Goal: Download file/media

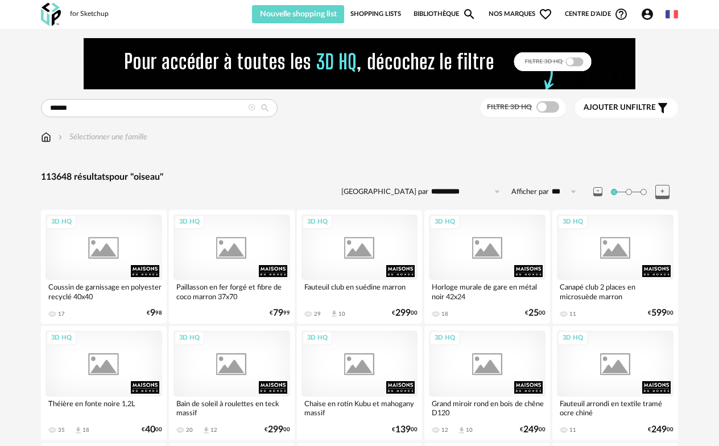
type input "******"
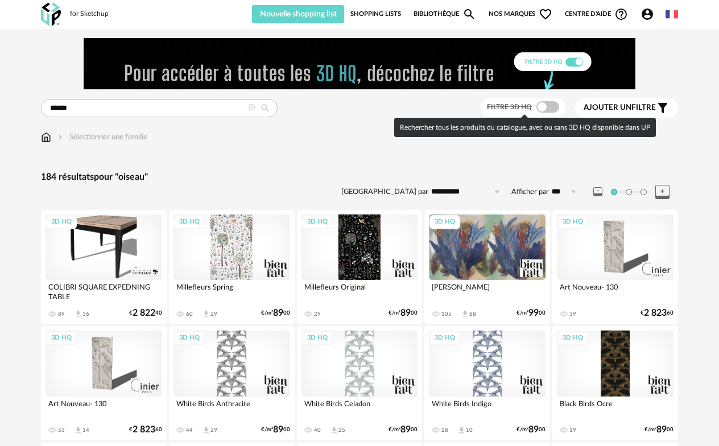
click at [541, 107] on span at bounding box center [548, 106] width 23 height 11
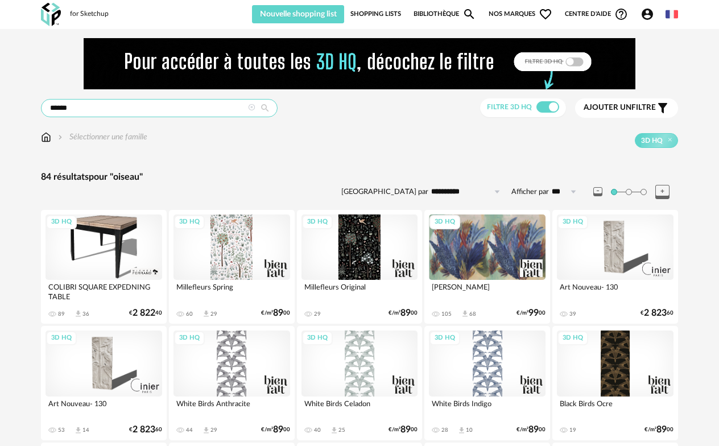
drag, startPoint x: 247, startPoint y: 106, endPoint x: 256, endPoint y: 110, distance: 9.7
click at [249, 108] on div "******" at bounding box center [159, 108] width 237 height 18
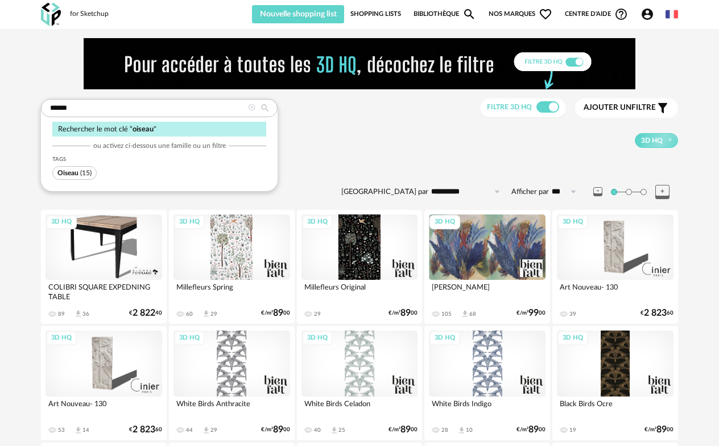
click at [252, 109] on icon at bounding box center [251, 107] width 7 height 7
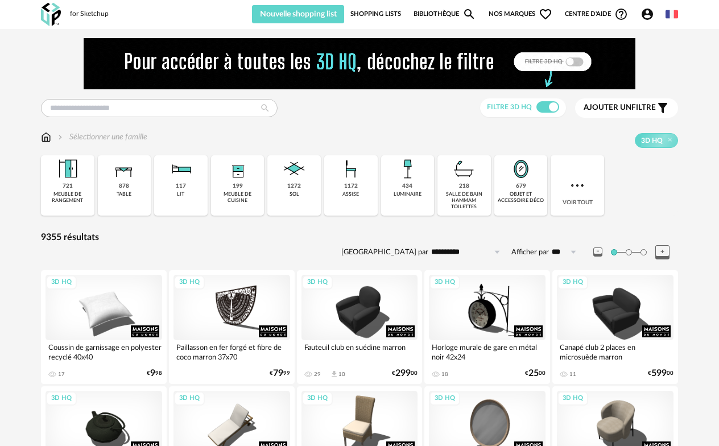
click at [515, 183] on div "679 objet et accessoire déco" at bounding box center [521, 185] width 53 height 60
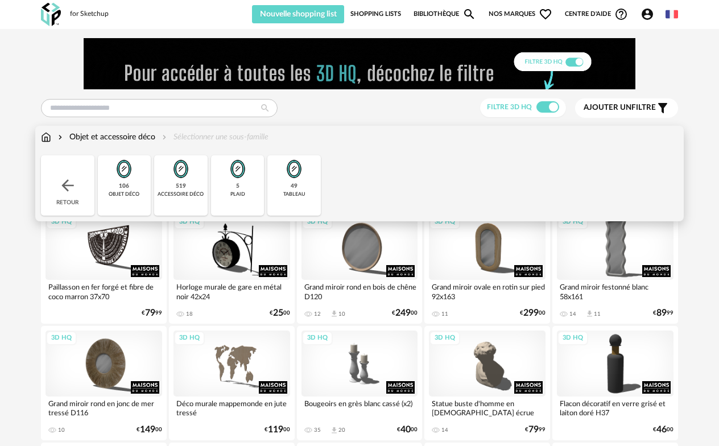
click at [183, 171] on img at bounding box center [180, 168] width 27 height 27
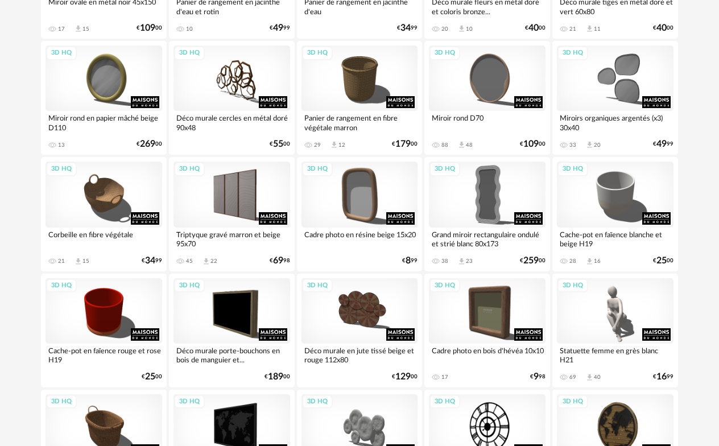
scroll to position [2159, 0]
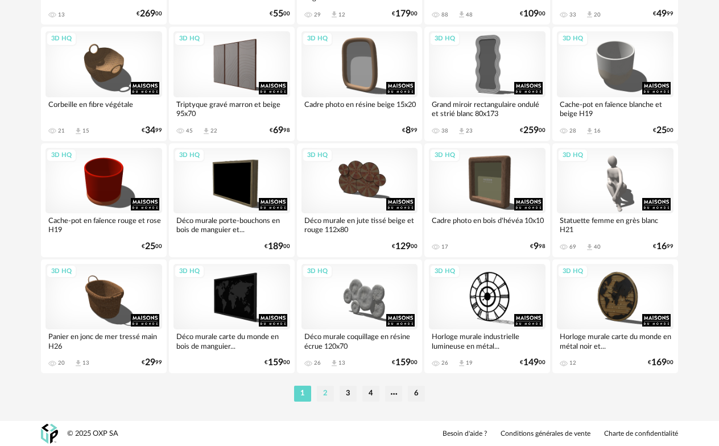
click at [323, 394] on li "2" at bounding box center [325, 394] width 17 height 16
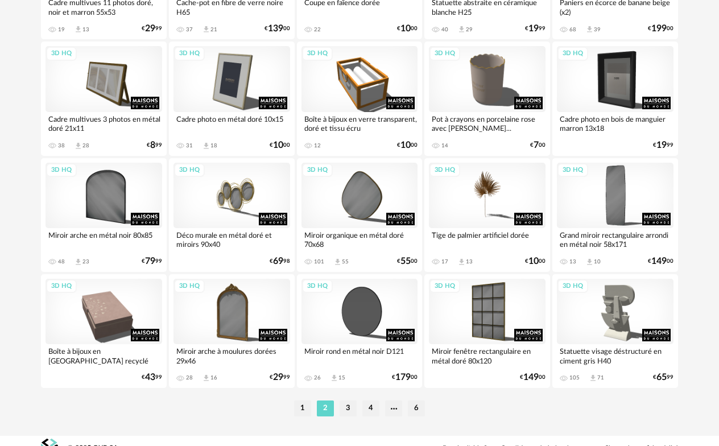
scroll to position [2159, 0]
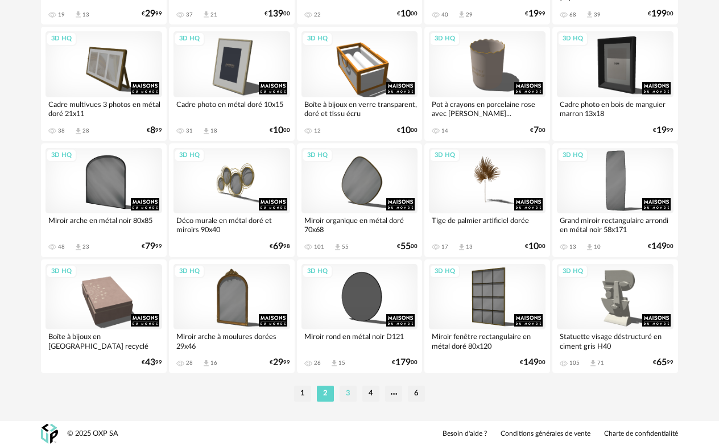
click at [345, 396] on li "3" at bounding box center [348, 394] width 17 height 16
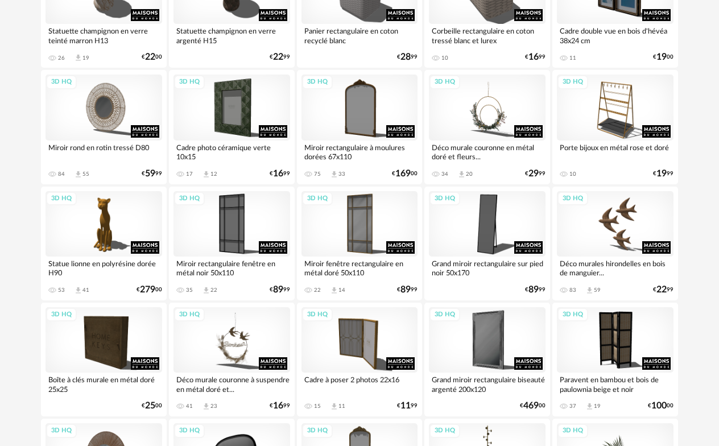
scroll to position [967, 0]
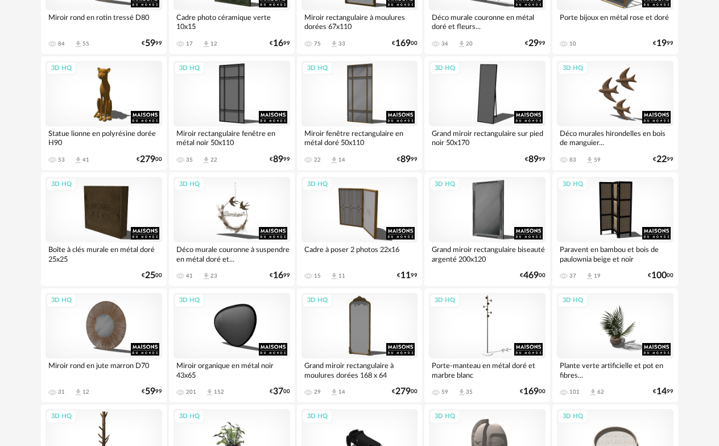
click at [613, 53] on div "3D HQ Statuette cactus verte H102 31 Download icon 14 € 249 00 3D HQ Miroir fen…" at bounding box center [361, 405] width 640 height 2324
click at [612, 81] on div "3D HQ" at bounding box center [615, 93] width 117 height 65
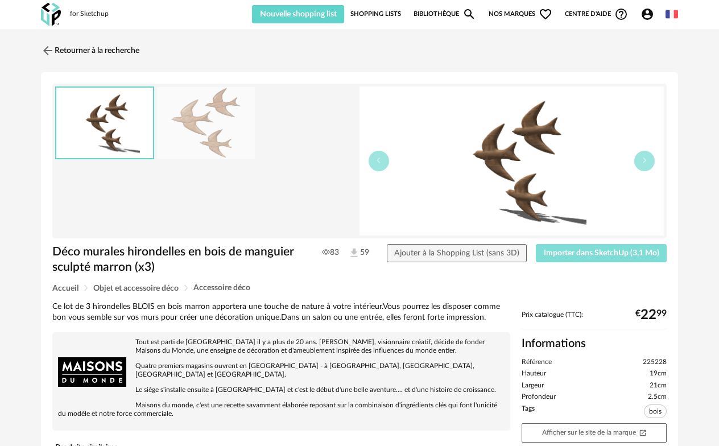
click at [588, 249] on span "Importer dans SketchUp (3,1 Mo)" at bounding box center [602, 253] width 116 height 8
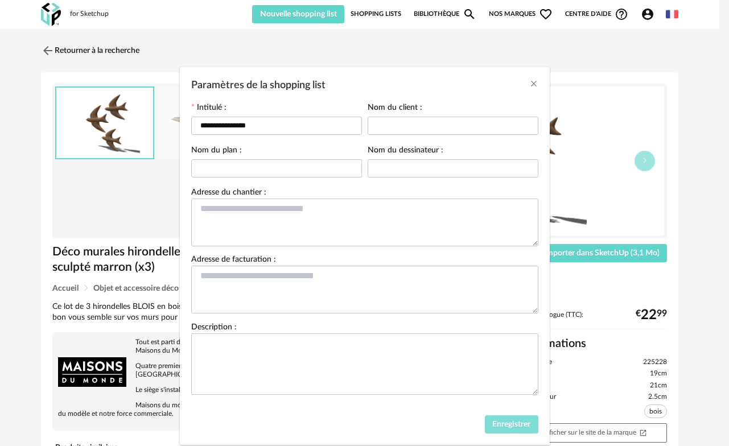
click at [486, 427] on button "Enregistrer" at bounding box center [511, 424] width 53 height 18
